Goal: Find specific page/section: Find specific page/section

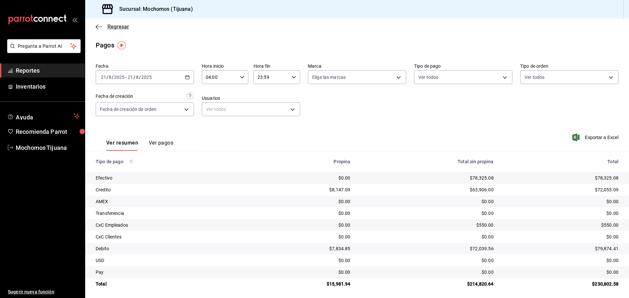
click at [100, 29] on icon "button" at bounding box center [99, 27] width 7 height 6
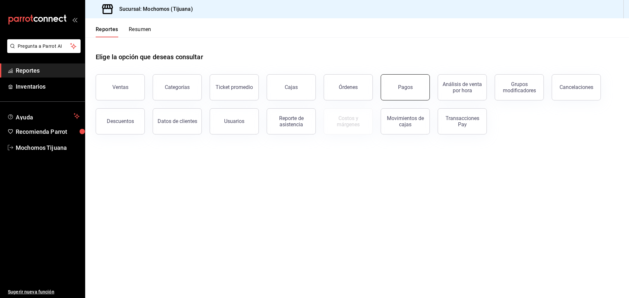
click at [395, 79] on button "Pagos" at bounding box center [404, 87] width 49 height 26
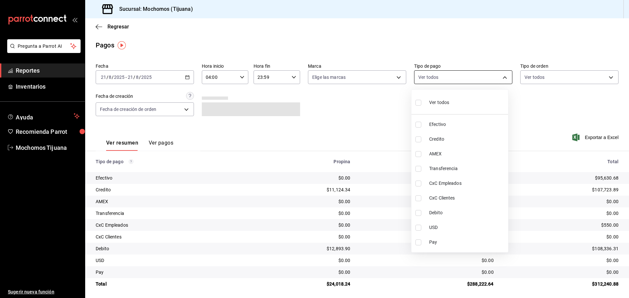
click at [499, 73] on body "Pregunta a Parrot AI Reportes Inventarios Ayuda Recomienda Parrot Mochomos Tiju…" at bounding box center [314, 149] width 629 height 298
click at [482, 135] on li "Credito" at bounding box center [459, 139] width 97 height 15
type input "a27a072c-b141-4985-9f83-ae60dbe2196b"
checkbox input "true"
click at [479, 208] on li "Debito" at bounding box center [462, 213] width 97 height 15
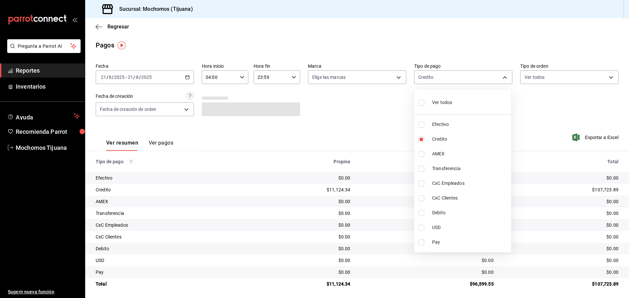
type input "a27a072c-b141-4985-9f83-ae60dbe2196b,b7370aa5-450f-4a05-bab4-2784151f97fb"
checkbox input "true"
